Goal: Task Accomplishment & Management: Use online tool/utility

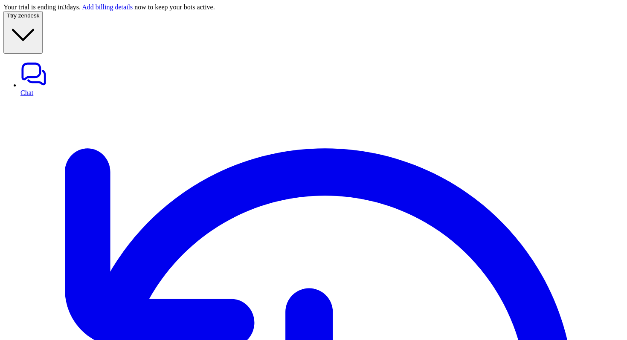
paste input "*********"
type input "*********"
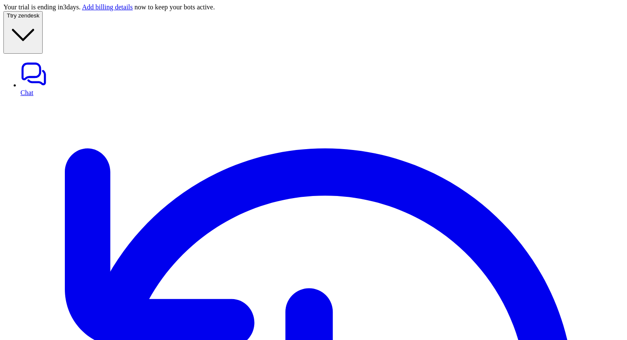
click at [39, 19] on span "try zendesk" at bounding box center [24, 15] width 29 height 6
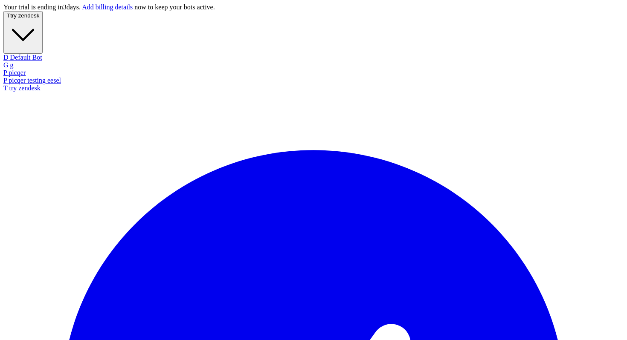
click at [37, 92] on div "T try zendesk" at bounding box center [313, 88] width 620 height 8
